Goal: Information Seeking & Learning: Learn about a topic

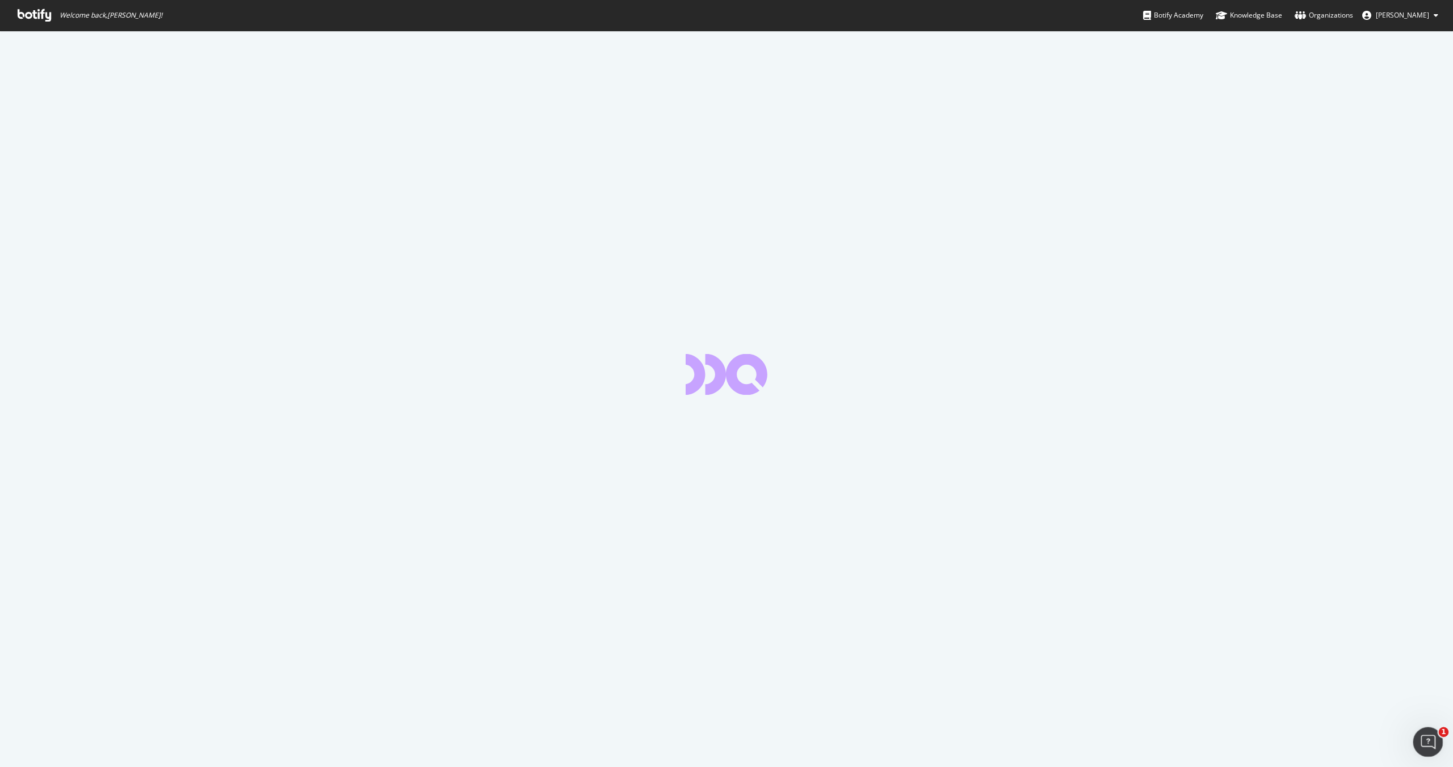
click at [1421, 742] on icon "Open Intercom Messenger" at bounding box center [1426, 740] width 19 height 19
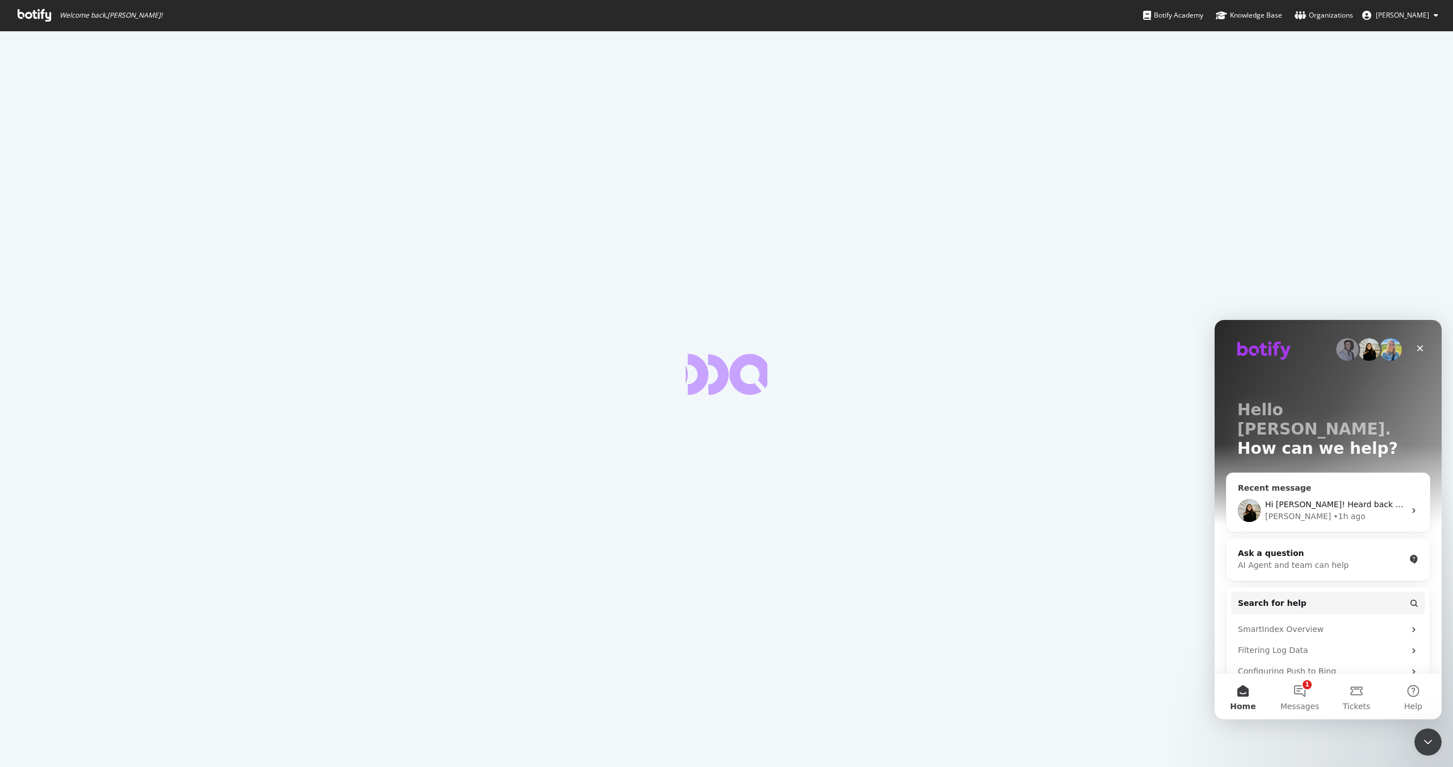
click at [1305, 500] on span "Hi [PERSON_NAME]! Heard back from infra:" at bounding box center [1351, 504] width 172 height 9
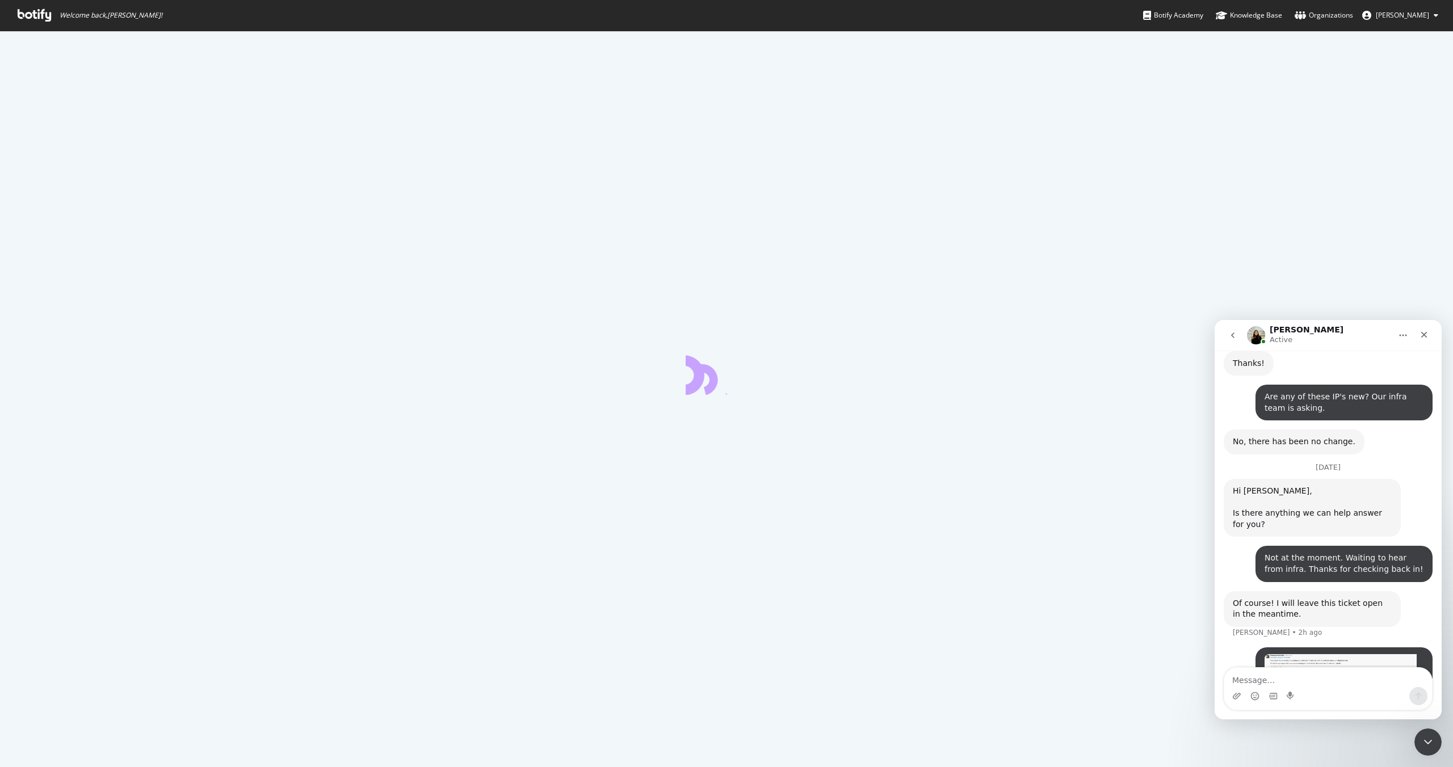
scroll to position [1004, 0]
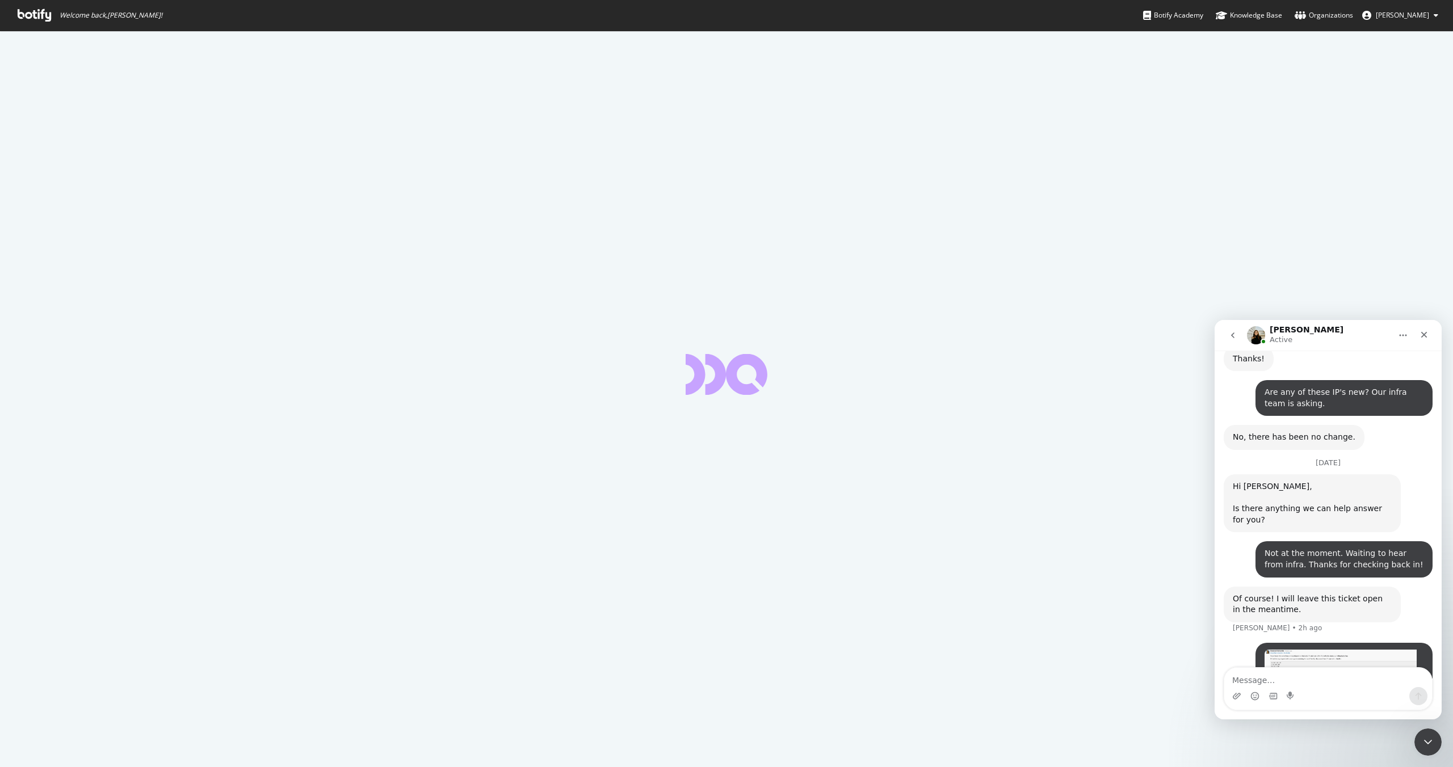
click at [1301, 650] on img "Meredith says…" at bounding box center [1340, 663] width 152 height 27
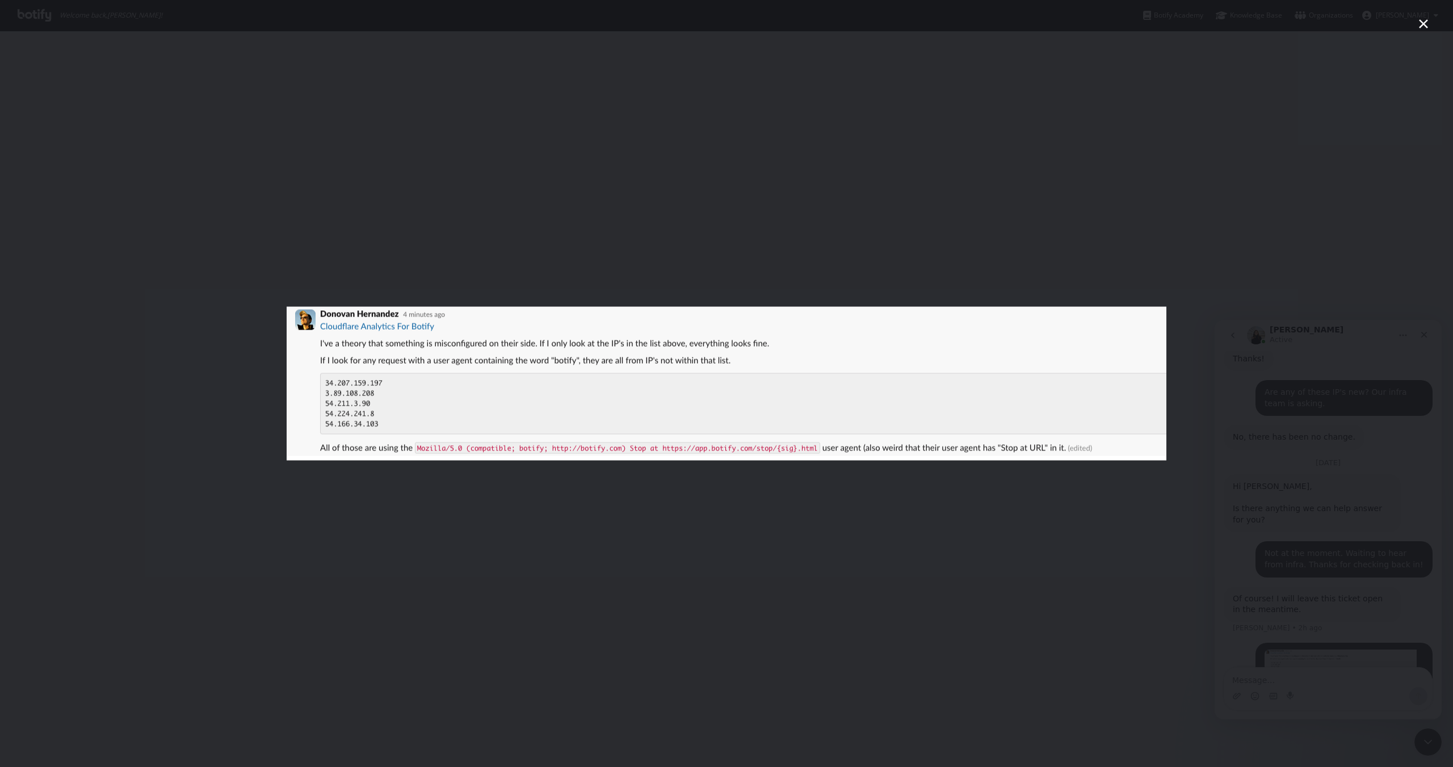
scroll to position [0, 0]
click at [1381, 246] on div "Intercom messenger" at bounding box center [726, 383] width 1453 height 767
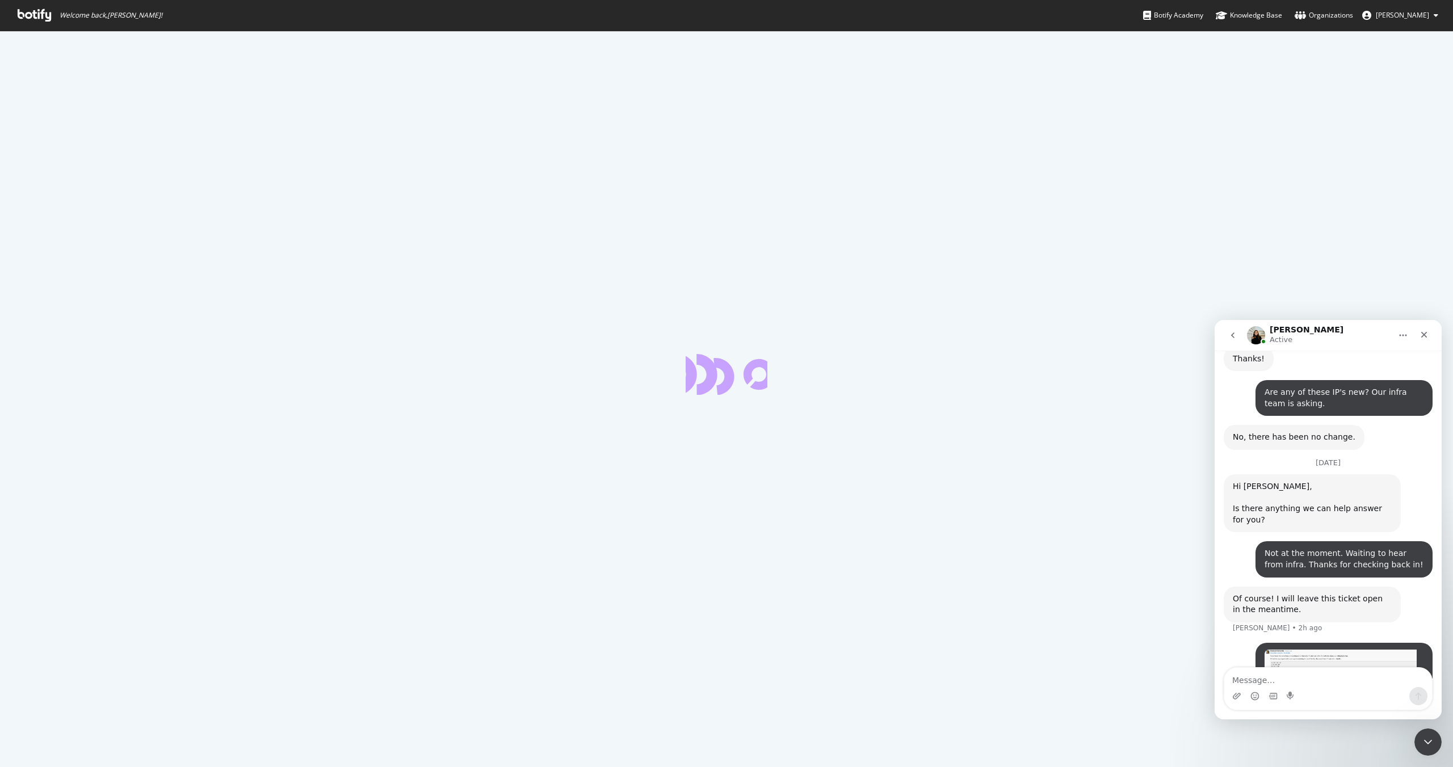
scroll to position [1004, 0]
click at [39, 16] on icon at bounding box center [34, 15] width 33 height 12
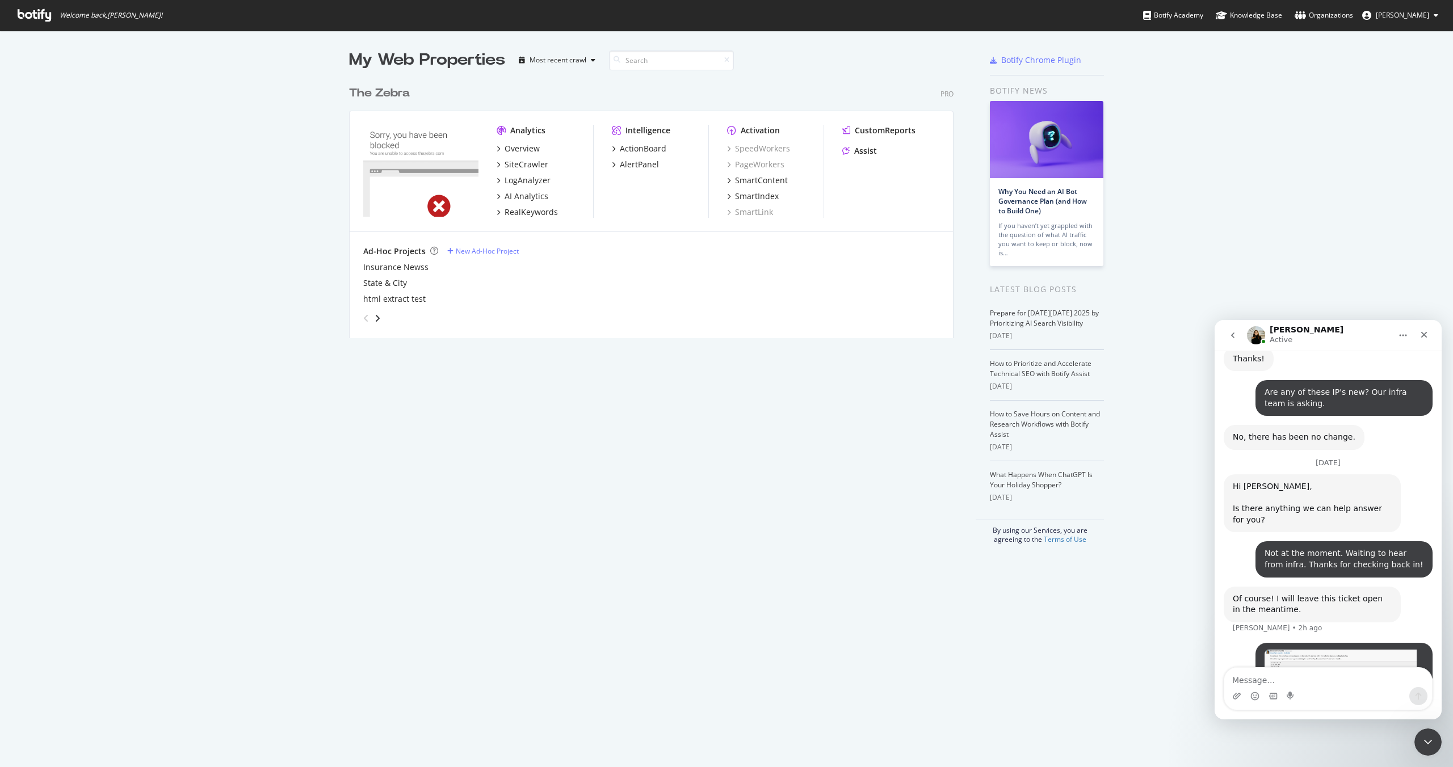
scroll to position [267, 613]
click at [514, 159] on div "SiteCrawler" at bounding box center [526, 164] width 44 height 11
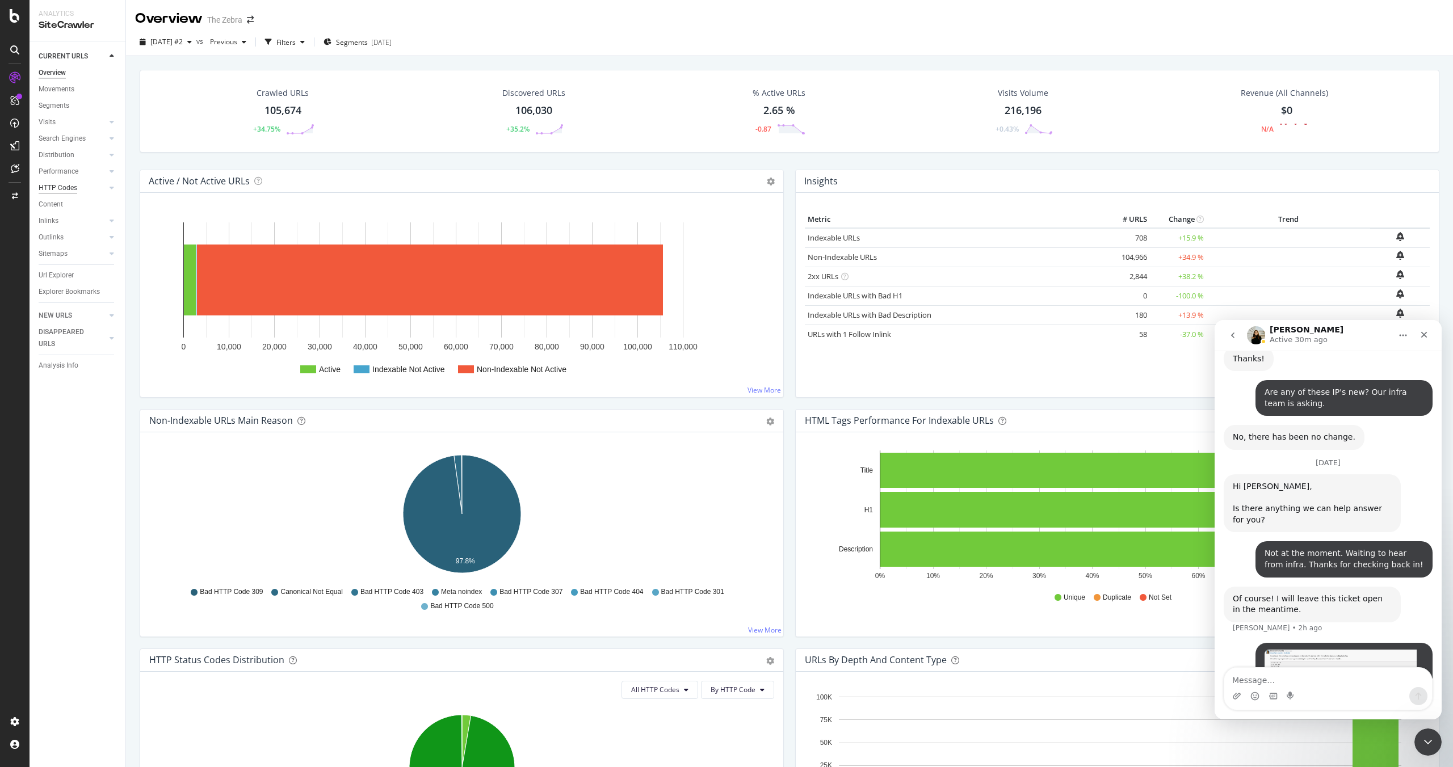
scroll to position [1004, 0]
click at [53, 125] on div "SiteCrawler" at bounding box center [62, 125] width 40 height 11
click at [53, 281] on div "Url Explorer" at bounding box center [56, 276] width 35 height 12
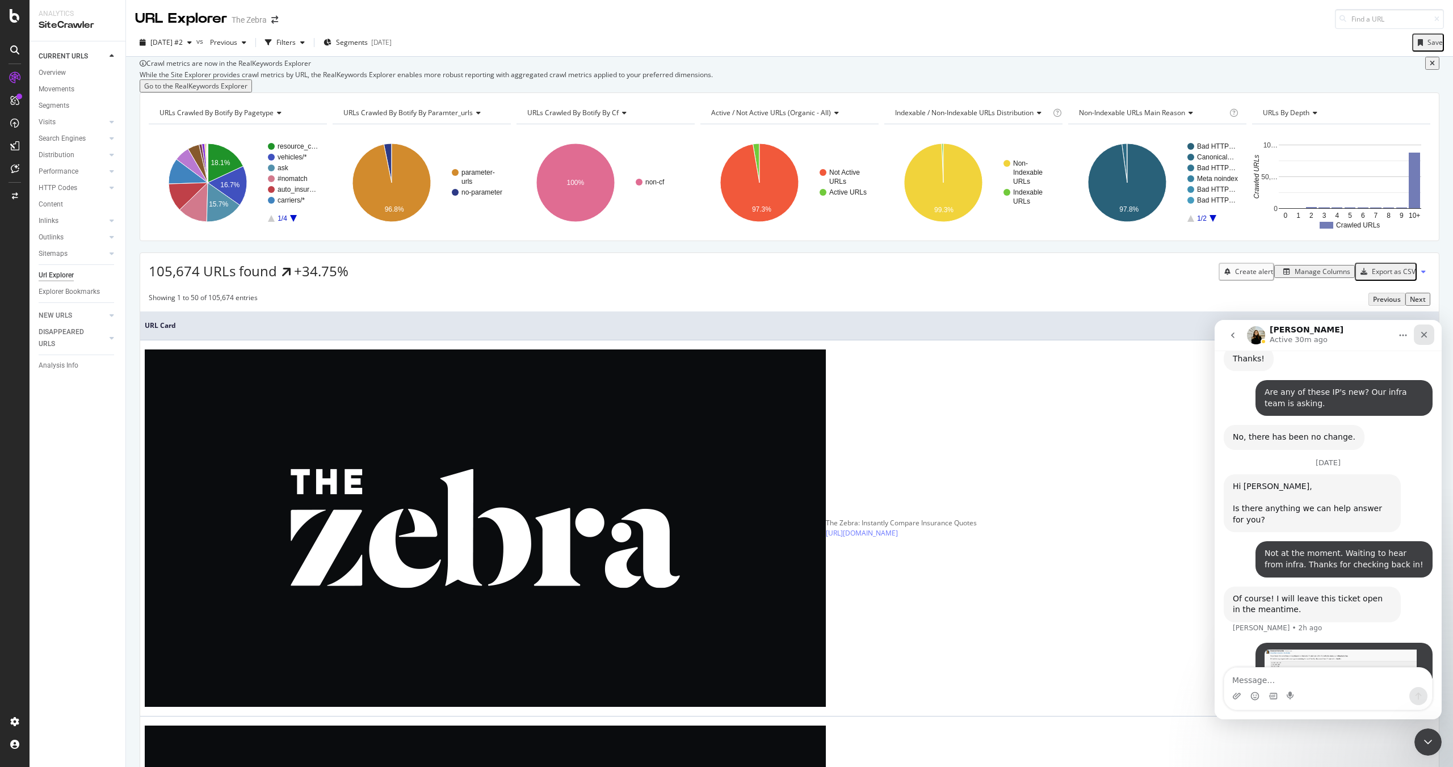
click at [1420, 333] on icon "Close" at bounding box center [1423, 334] width 9 height 9
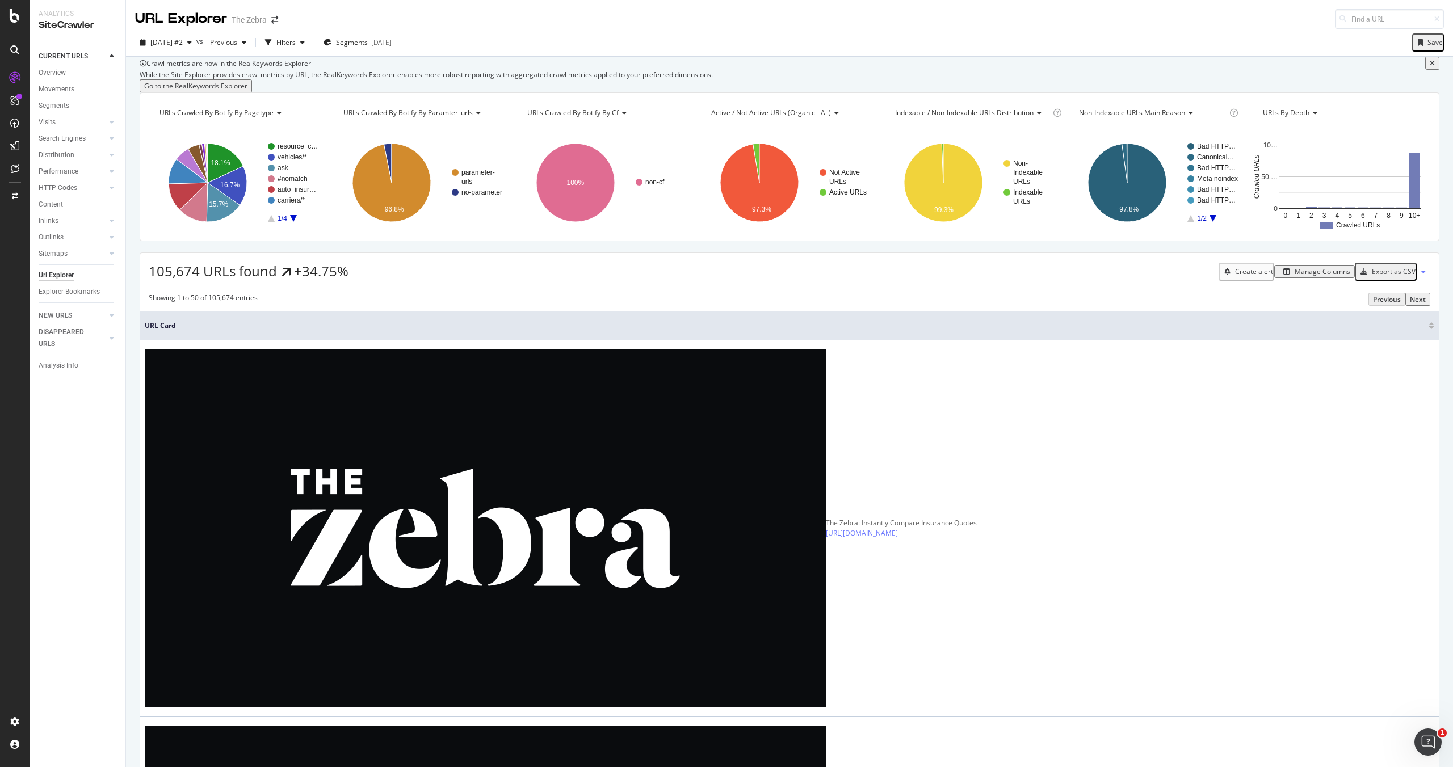
scroll to position [1004, 0]
click at [1316, 276] on div "Manage Columns" at bounding box center [1322, 272] width 56 height 10
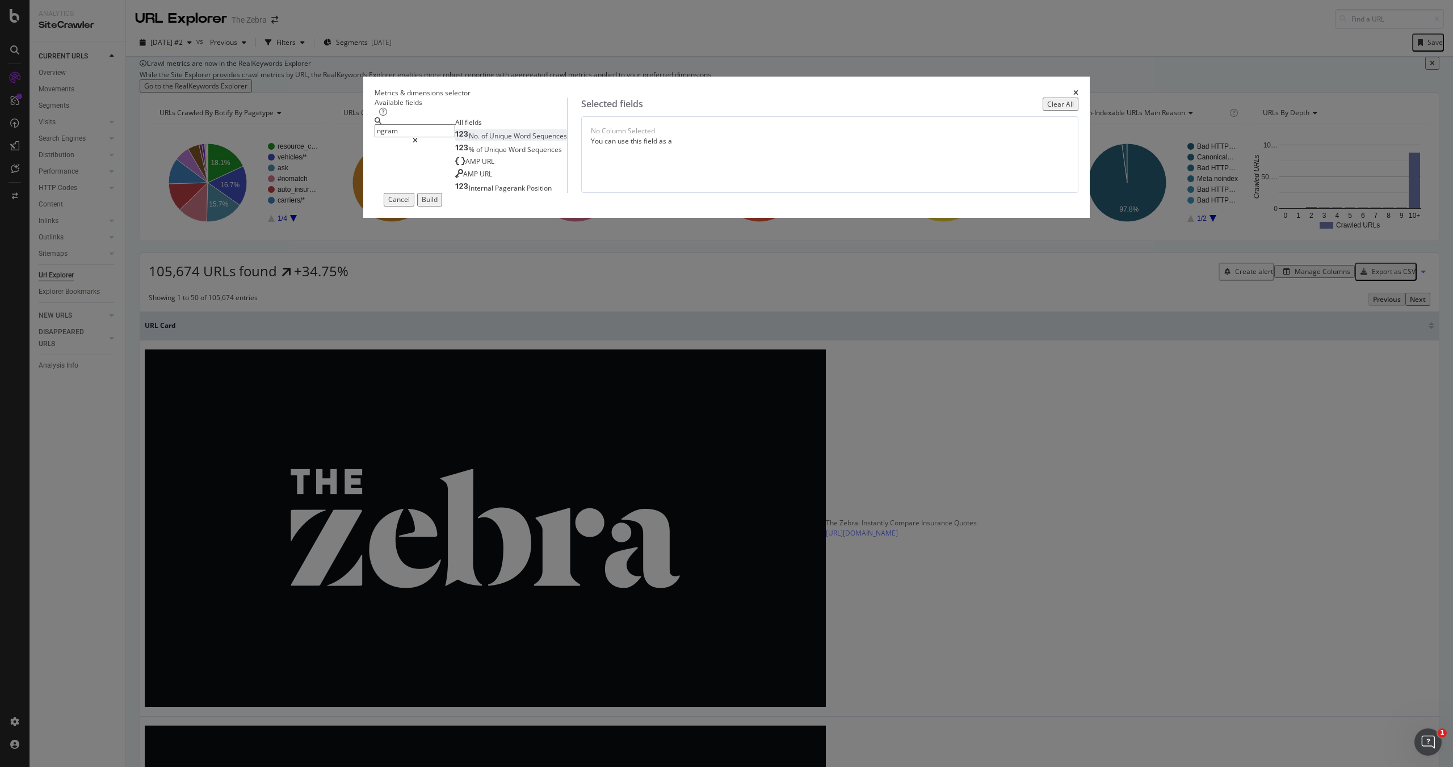
click at [532, 141] on span "Word" at bounding box center [523, 136] width 19 height 10
click at [820, 140] on button "Total" at bounding box center [802, 133] width 35 height 14
click at [562, 154] on div "% of Unique Word Sequences" at bounding box center [508, 150] width 107 height 10
click at [455, 137] on input "ngram" at bounding box center [415, 130] width 81 height 13
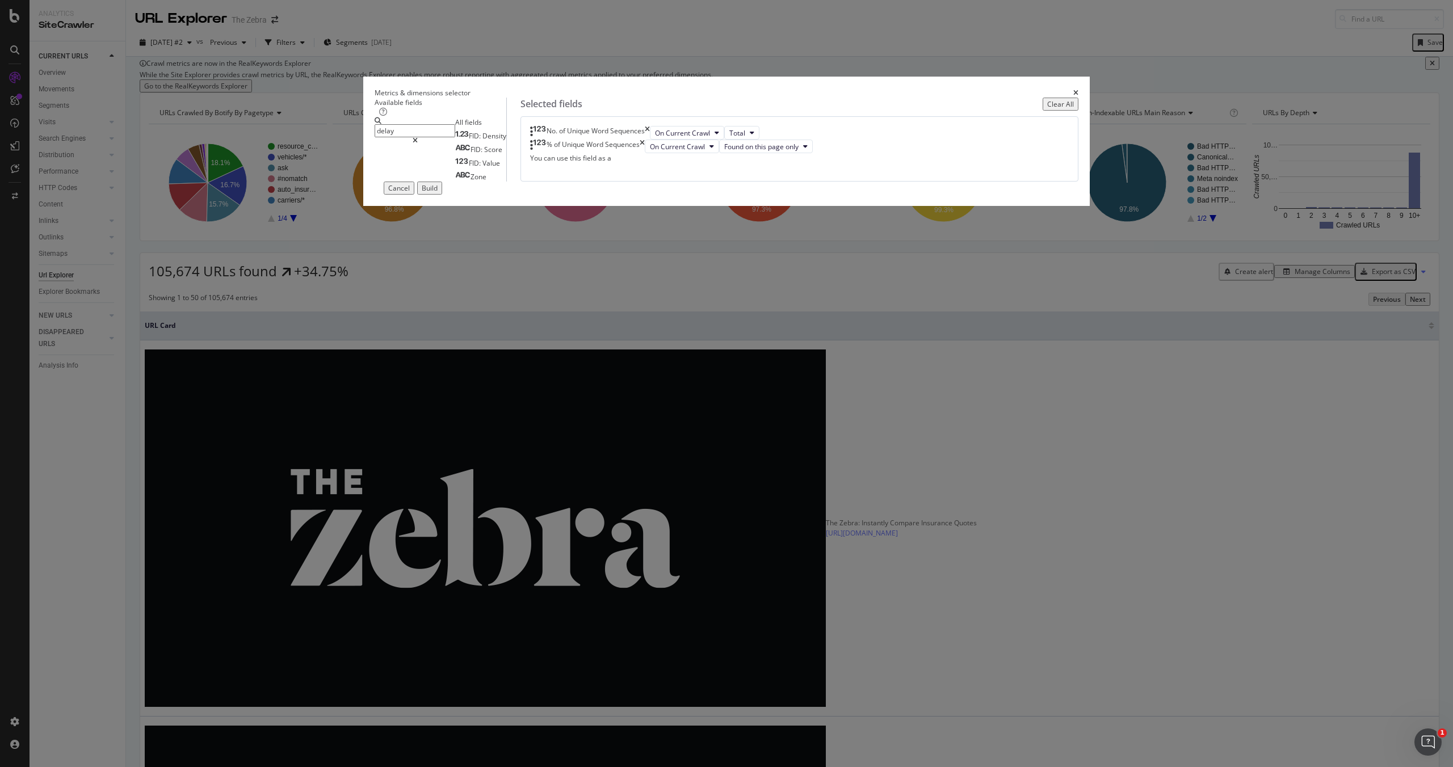
type input "n"
type input "N"
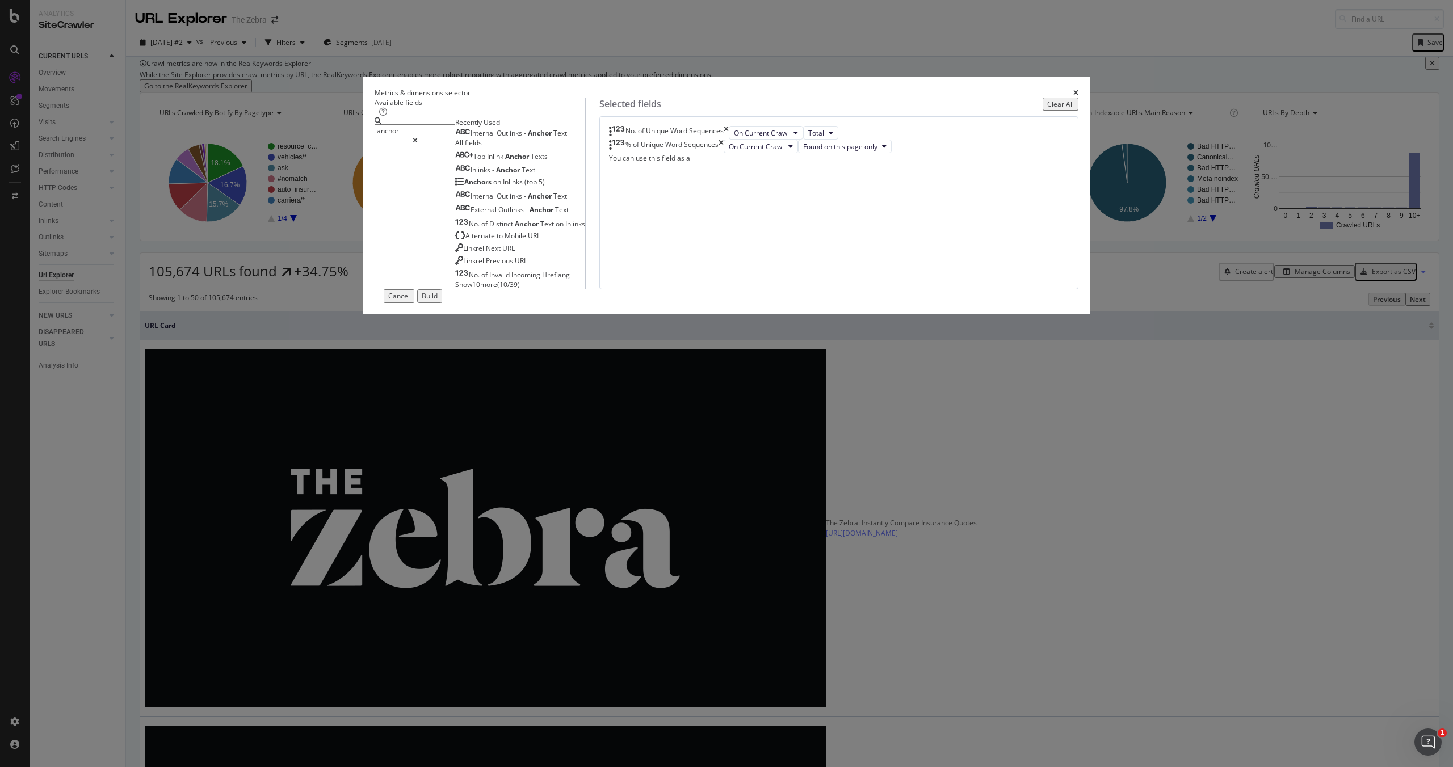
click at [455, 137] on input "anchor" at bounding box center [415, 130] width 81 height 13
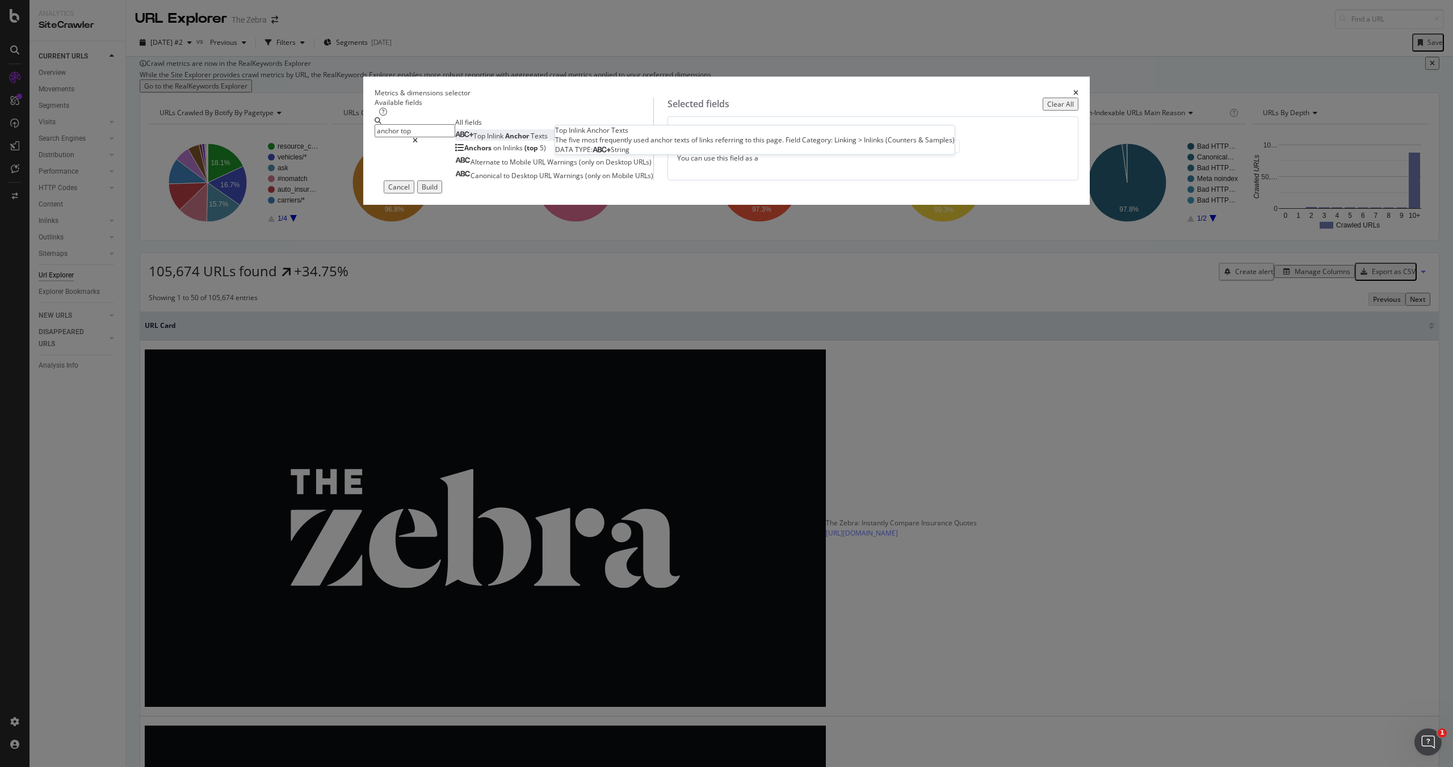
click at [548, 141] on div "Top Inlink Anchor Texts" at bounding box center [501, 136] width 92 height 10
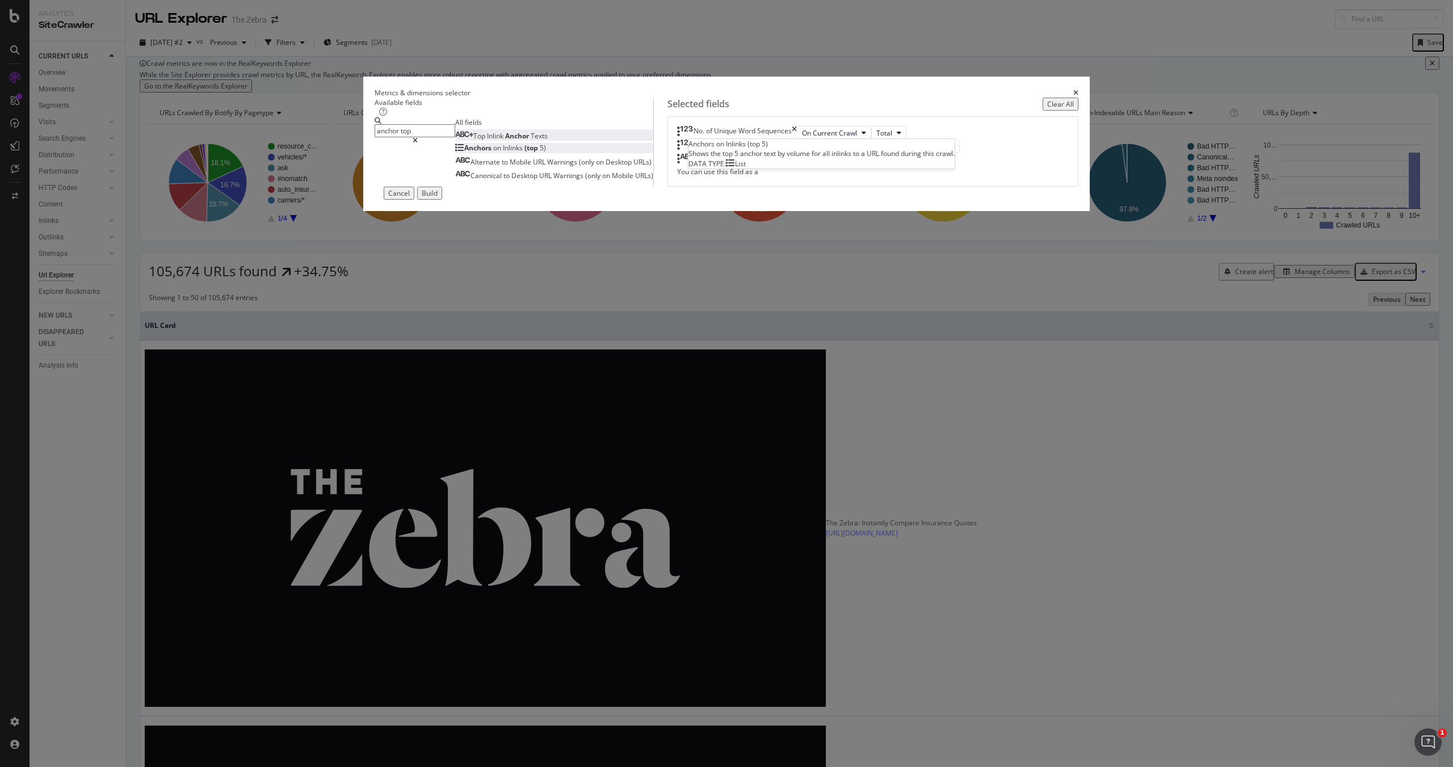
click at [546, 153] on div "Anchors on Inlinks (top 5)" at bounding box center [500, 148] width 91 height 10
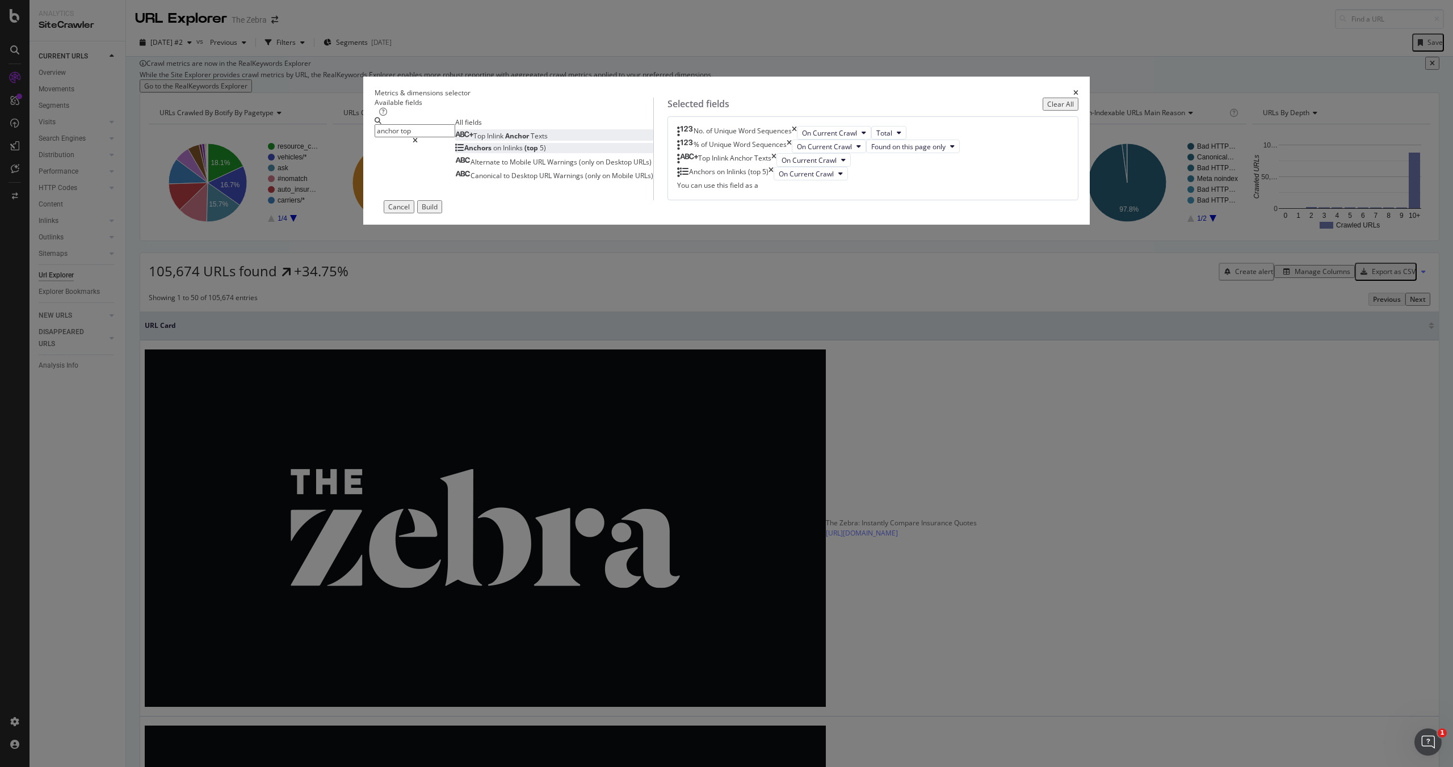
click at [455, 137] on input "anchor top" at bounding box center [415, 130] width 81 height 13
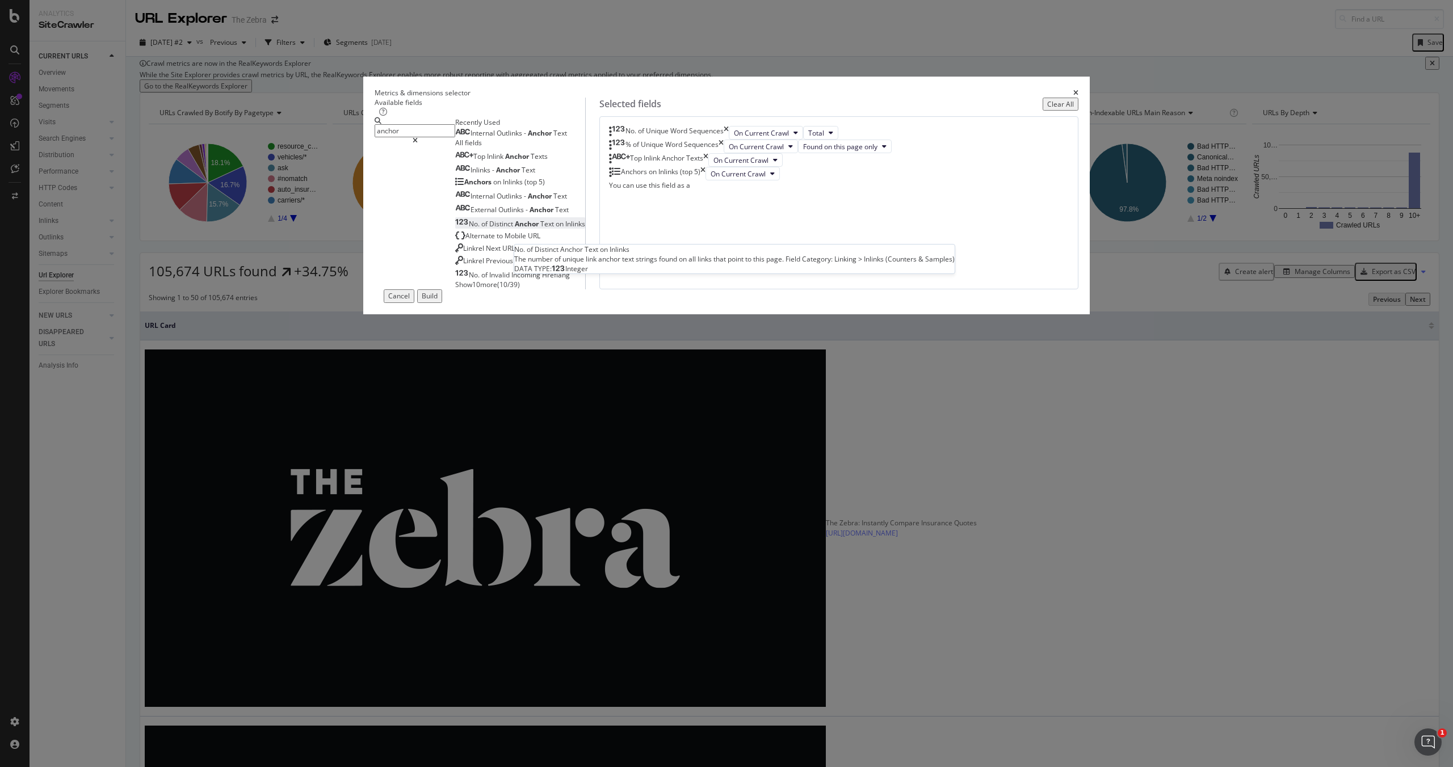
type input "anchor"
click at [540, 229] on span "Anchor" at bounding box center [528, 224] width 26 height 10
click at [455, 253] on div "anchor" at bounding box center [415, 203] width 81 height 172
click at [455, 137] on input "anchor" at bounding box center [415, 130] width 81 height 13
type input "t"
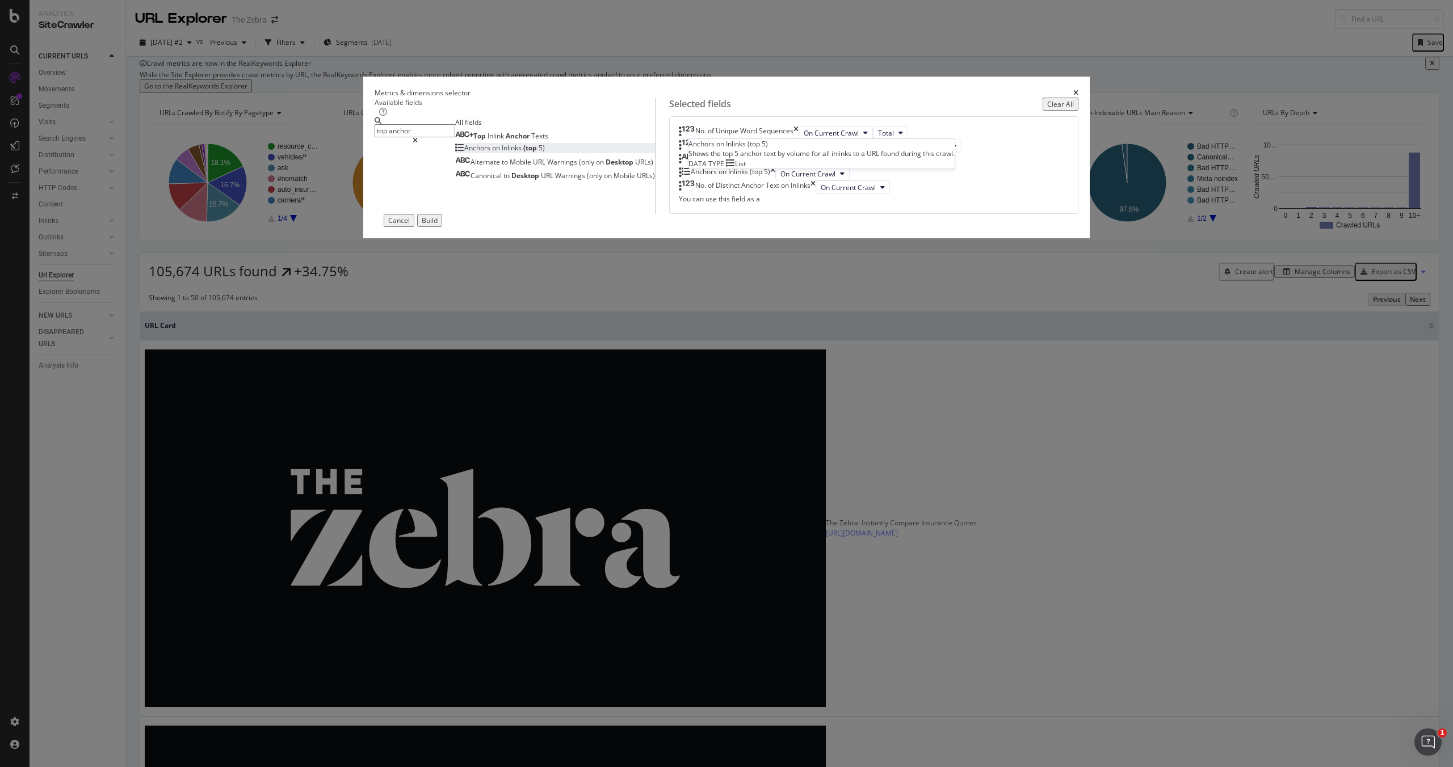
type input "top anchor"
click at [545, 153] on div "Anchors on Inlinks (top 5)" at bounding box center [500, 148] width 90 height 10
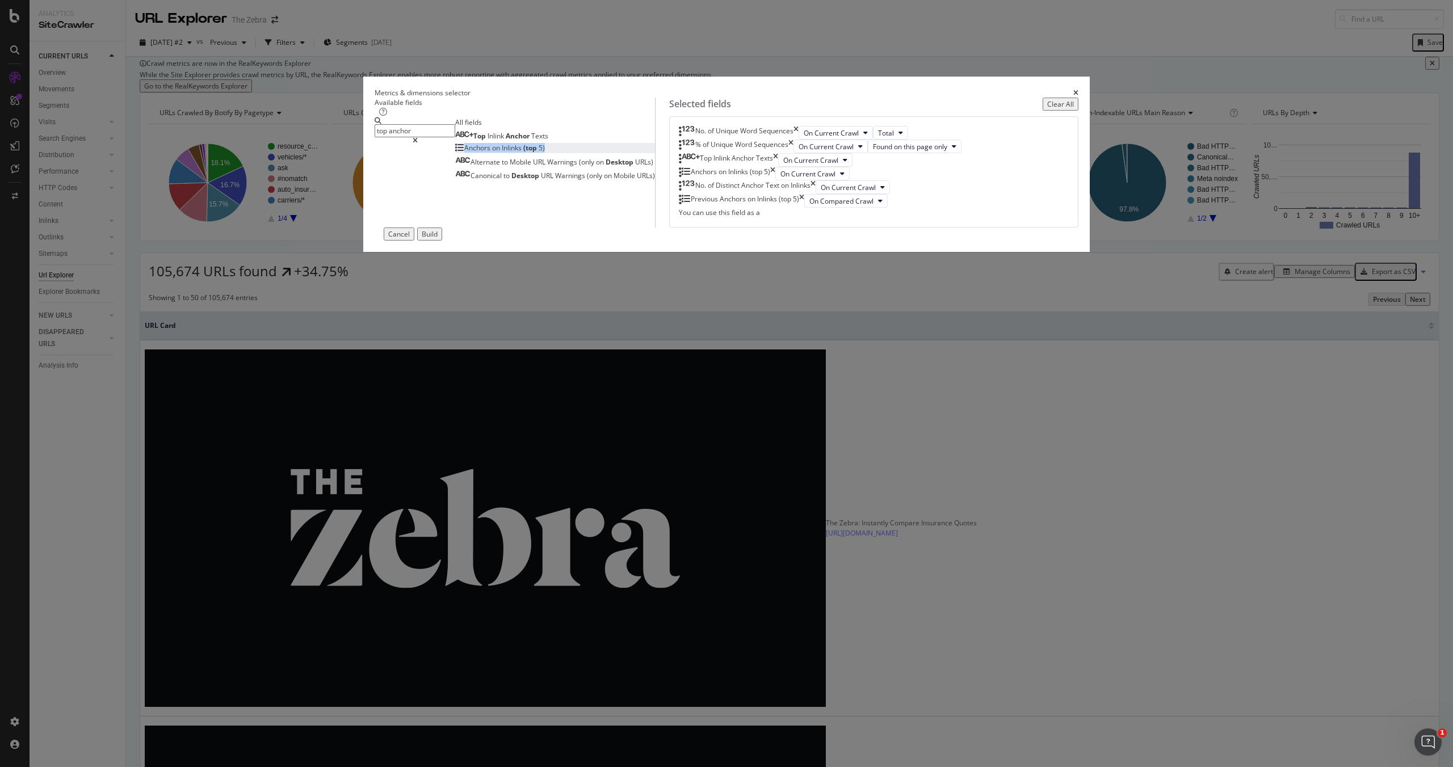
drag, startPoint x: 611, startPoint y: 302, endPoint x: 525, endPoint y: 300, distance: 85.2
click at [525, 153] on div "Anchors on Inlinks (top 5)" at bounding box center [500, 148] width 90 height 10
copy span "Anchors on Inlinks (top 5)"
